Goal: Transaction & Acquisition: Book appointment/travel/reservation

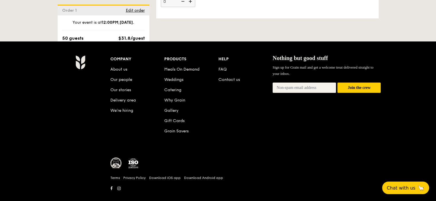
scroll to position [1686, 0]
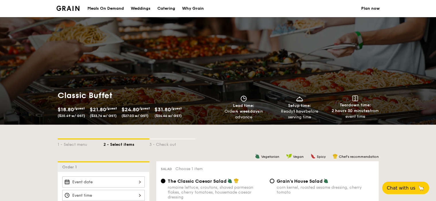
click at [159, 7] on div "Catering" at bounding box center [166, 8] width 18 height 17
select select
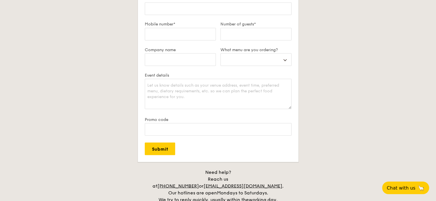
scroll to position [1203, 0]
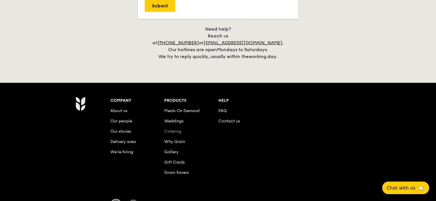
click at [170, 134] on link "Catering" at bounding box center [172, 131] width 17 height 5
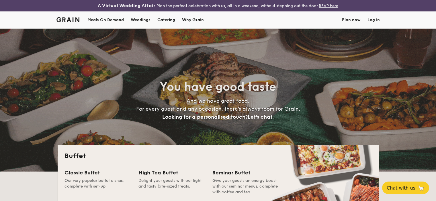
select select
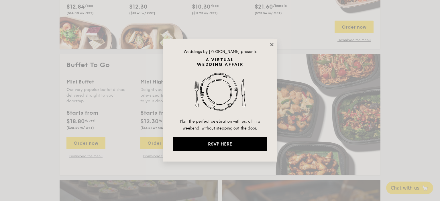
click at [273, 44] on icon at bounding box center [271, 44] width 5 height 5
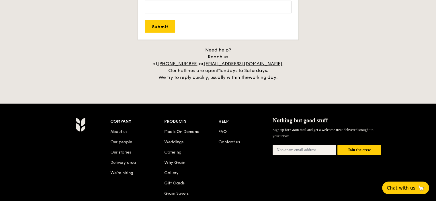
scroll to position [1260, 0]
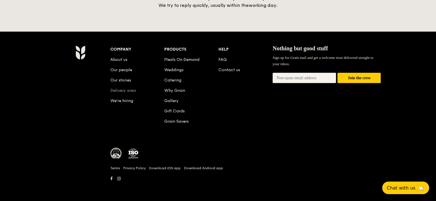
click at [117, 93] on link "Delivery area" at bounding box center [122, 90] width 25 height 5
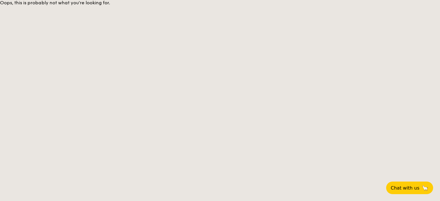
select select
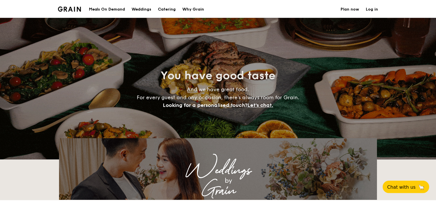
scroll to position [1275, 0]
